Goal: Navigation & Orientation: Find specific page/section

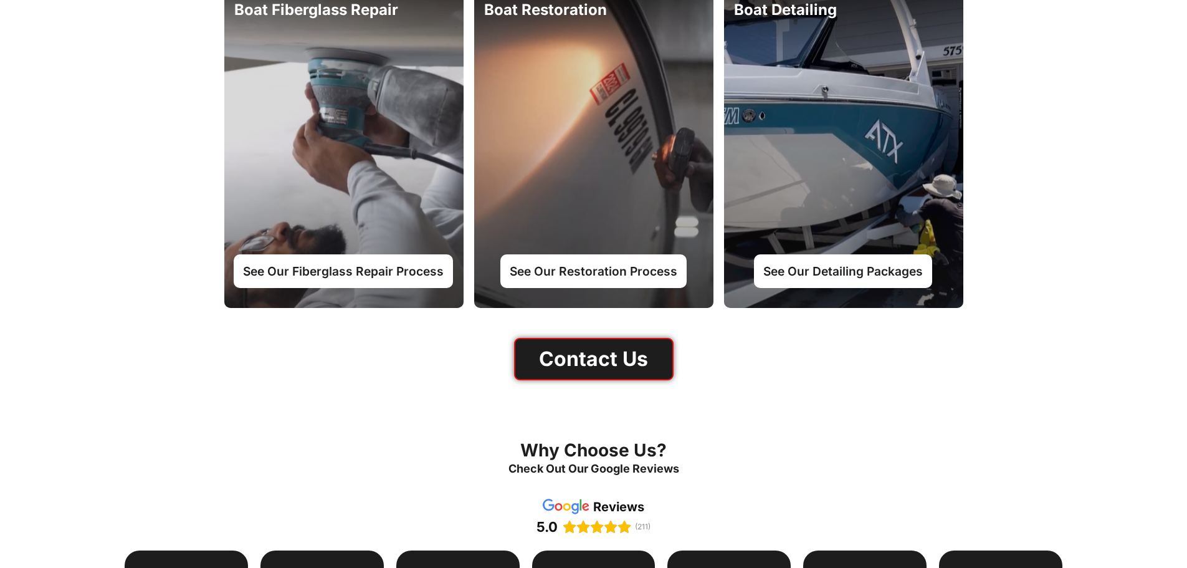
scroll to position [1552, 0]
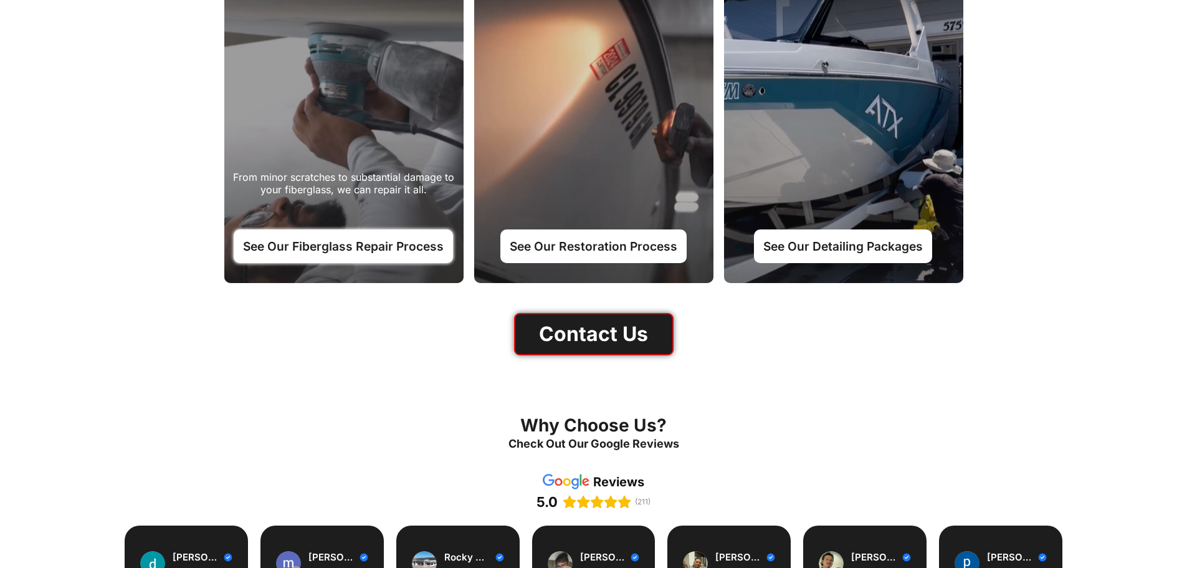
click at [326, 246] on link "See Our Fiberglass Repair Process" at bounding box center [343, 246] width 219 height 34
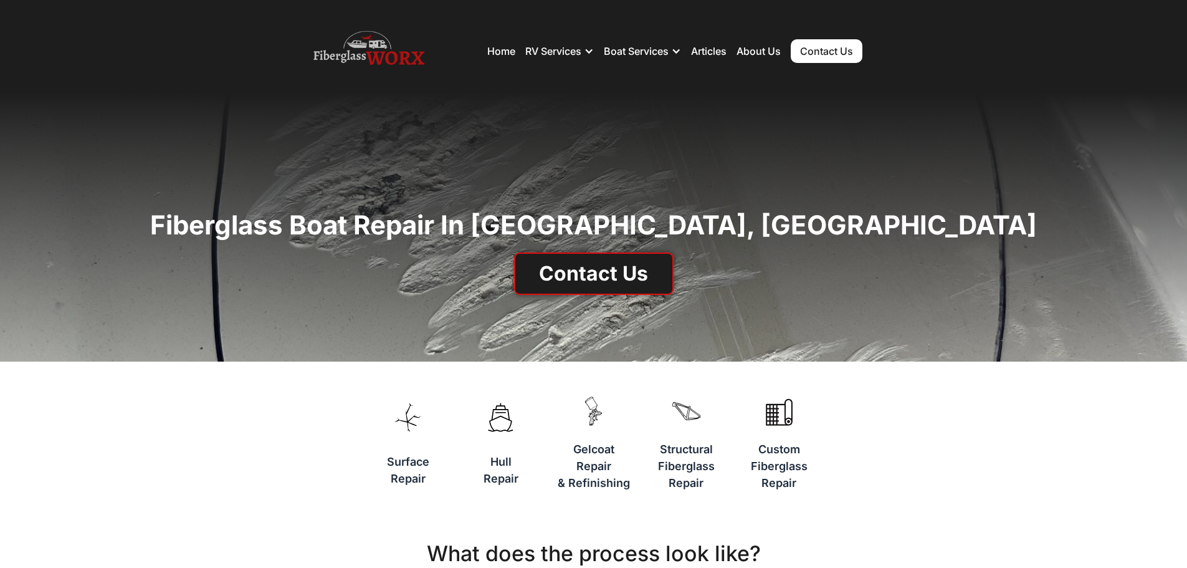
click at [355, 59] on img at bounding box center [368, 51] width 111 height 50
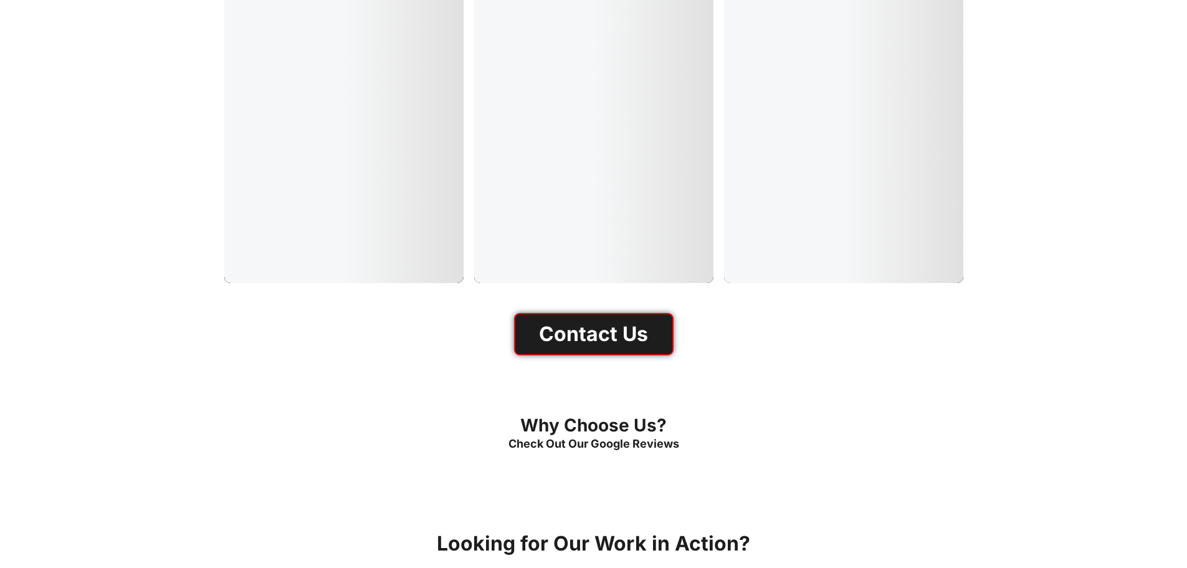
scroll to position [1552, 0]
